Goal: Information Seeking & Learning: Learn about a topic

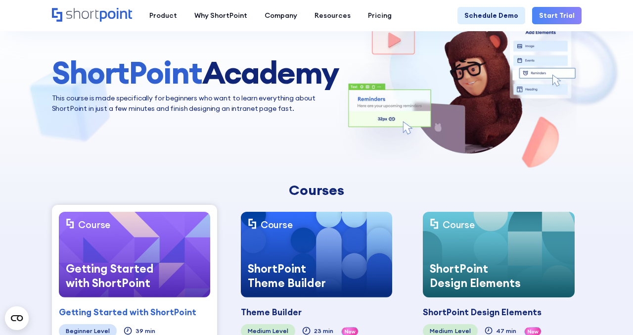
scroll to position [175, 0]
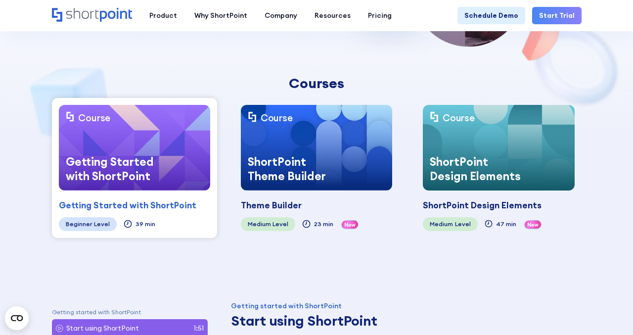
click at [183, 159] on img at bounding box center [134, 148] width 151 height 86
click at [179, 202] on div "Getting Started with ShortPoint" at bounding box center [127, 205] width 137 height 13
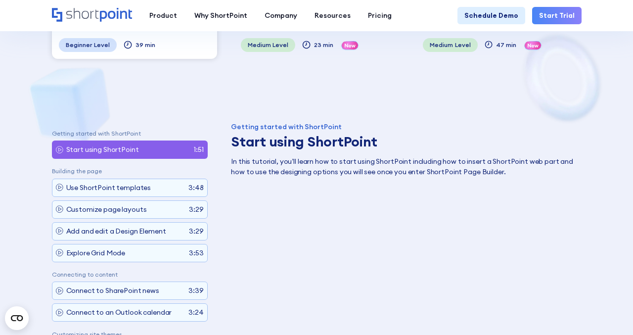
scroll to position [335, 0]
